Goal: Transaction & Acquisition: Purchase product/service

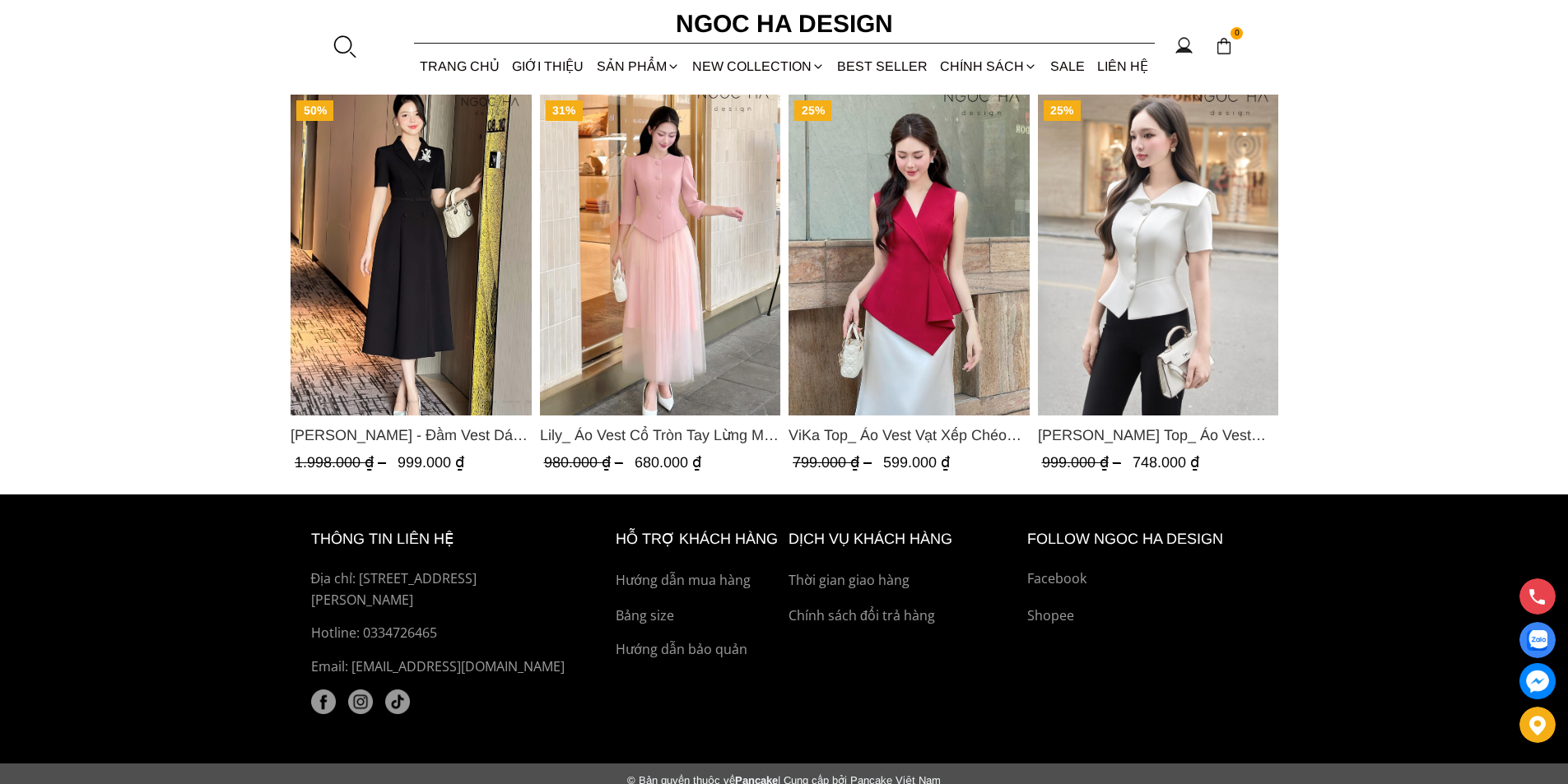
scroll to position [2468, 0]
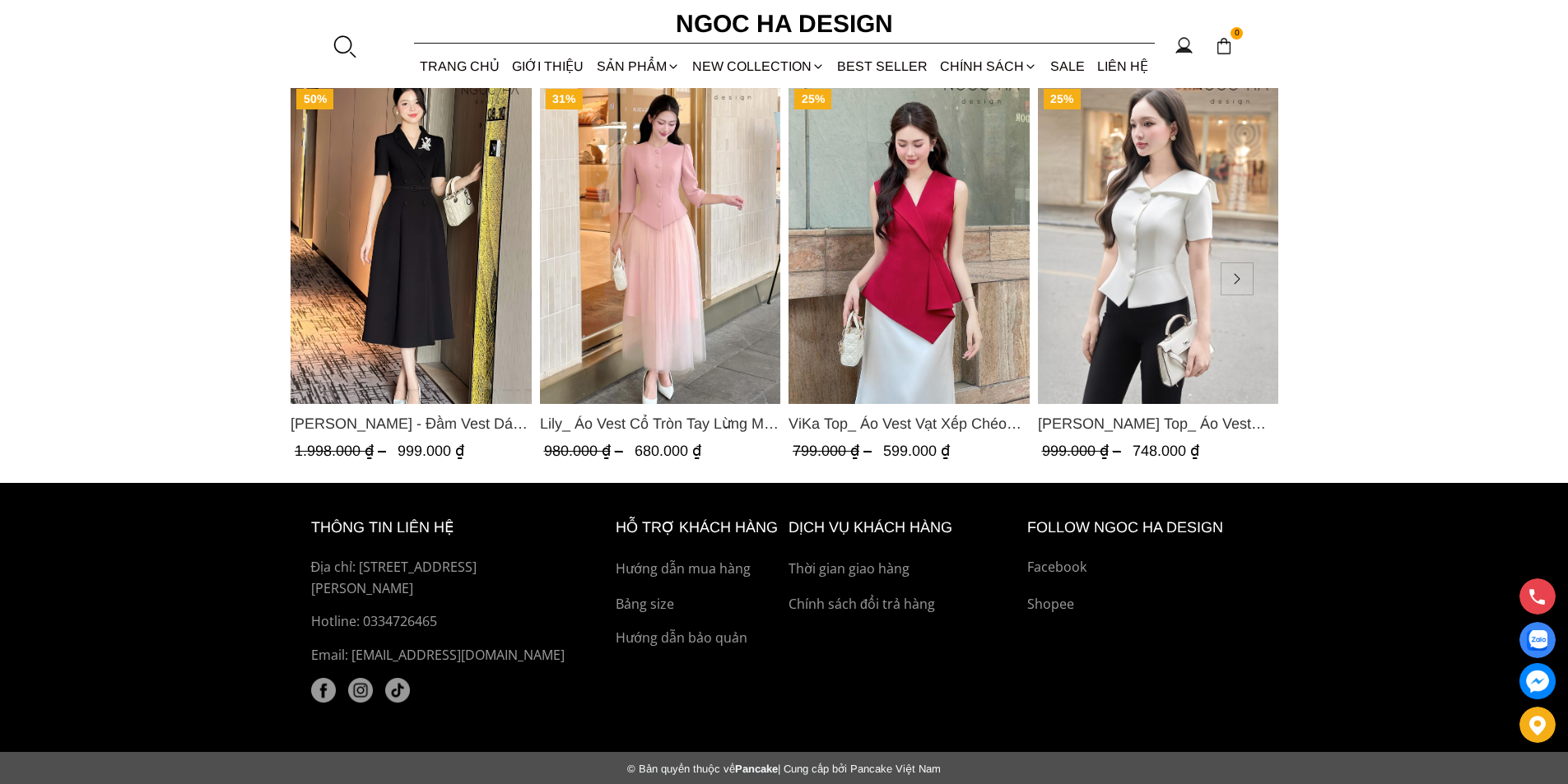
click at [1093, 281] on img "Product image - Fiona Top_ Áo Vest Cách Điệu Cổ Ngang Vạt Chéo Tay Cộc Màu Trắn…" at bounding box center [1158, 243] width 242 height 321
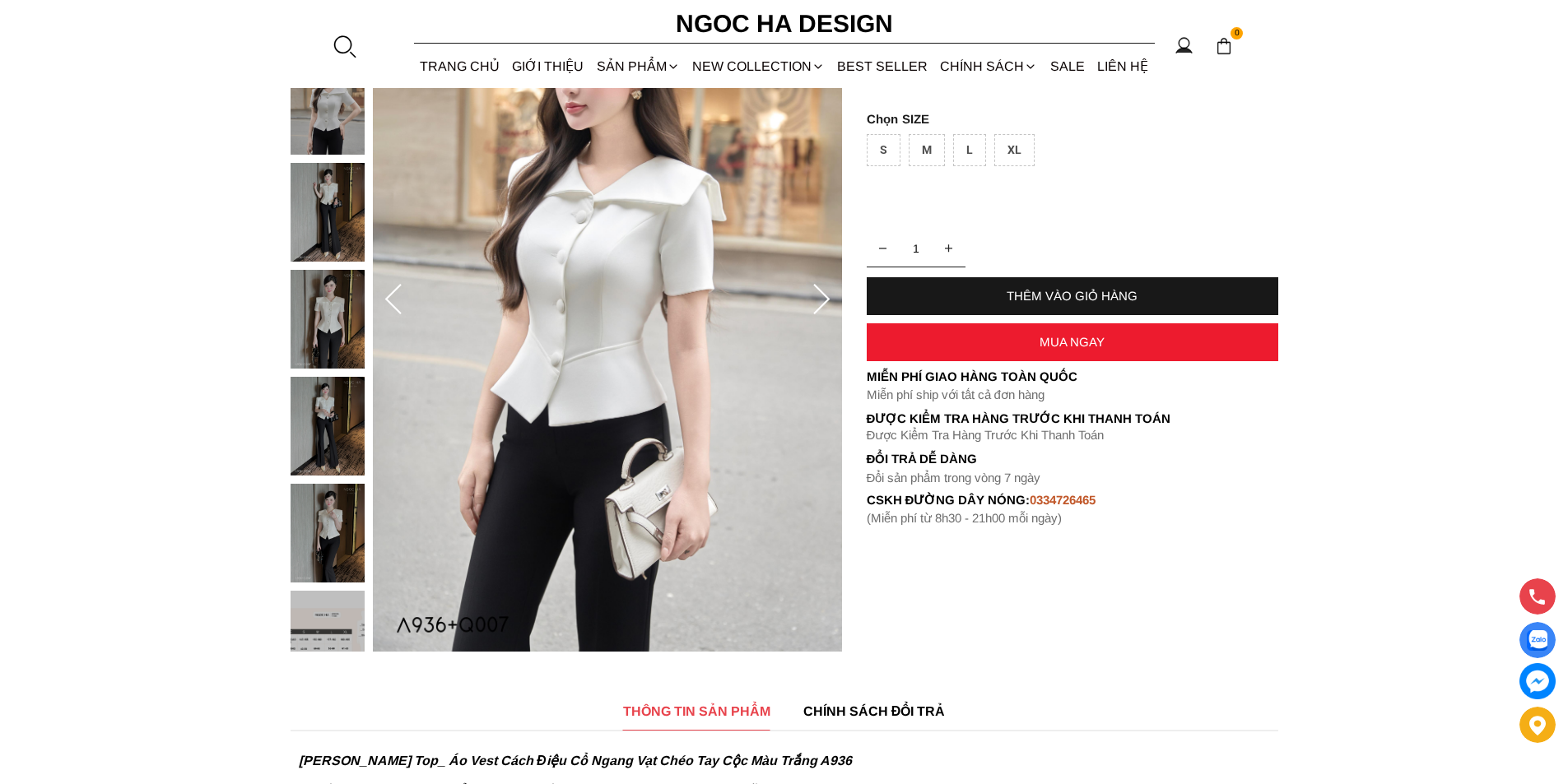
scroll to position [247, 0]
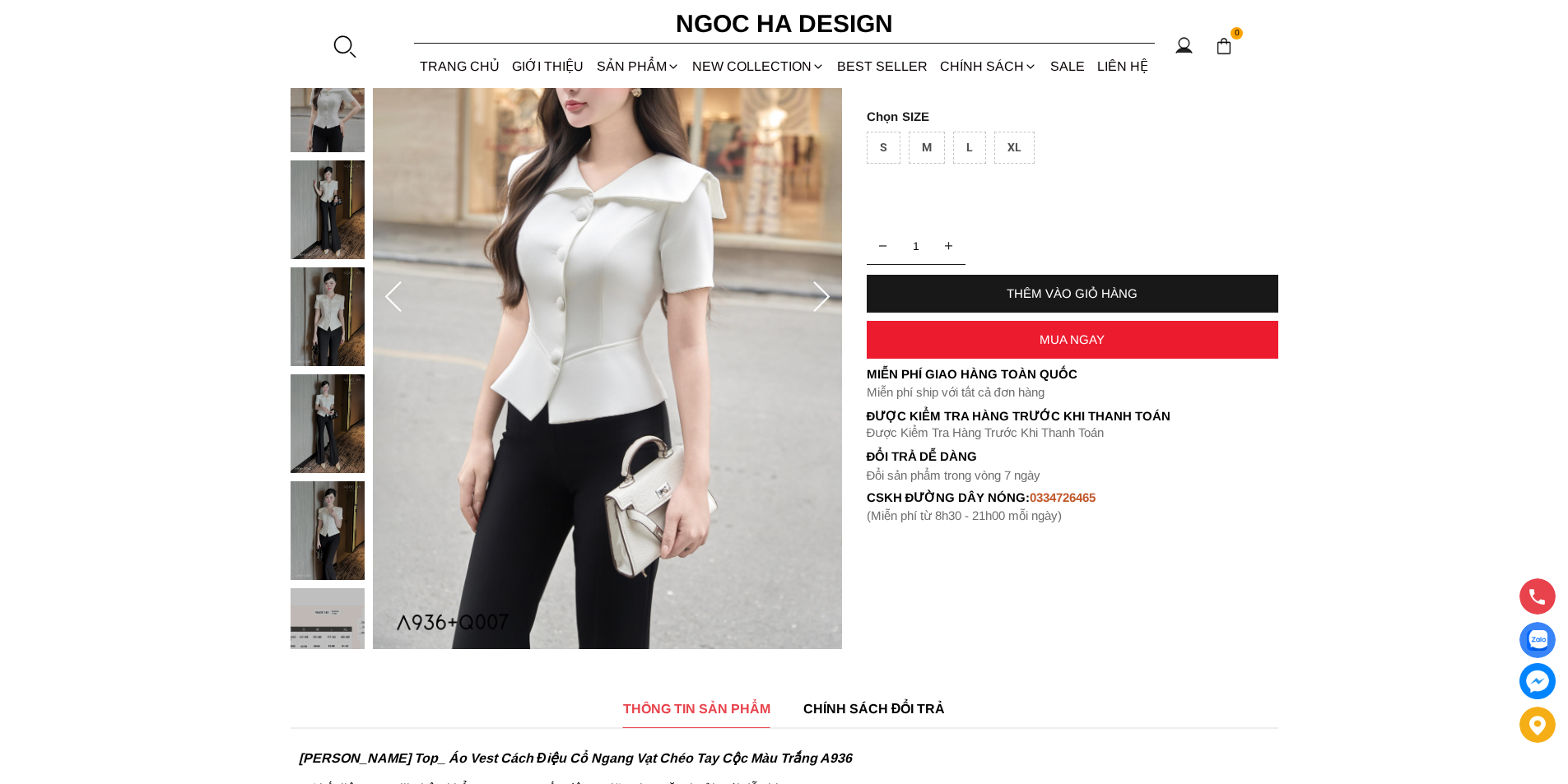
click at [343, 329] on img at bounding box center [327, 316] width 74 height 99
